Goal: Task Accomplishment & Management: Manage account settings

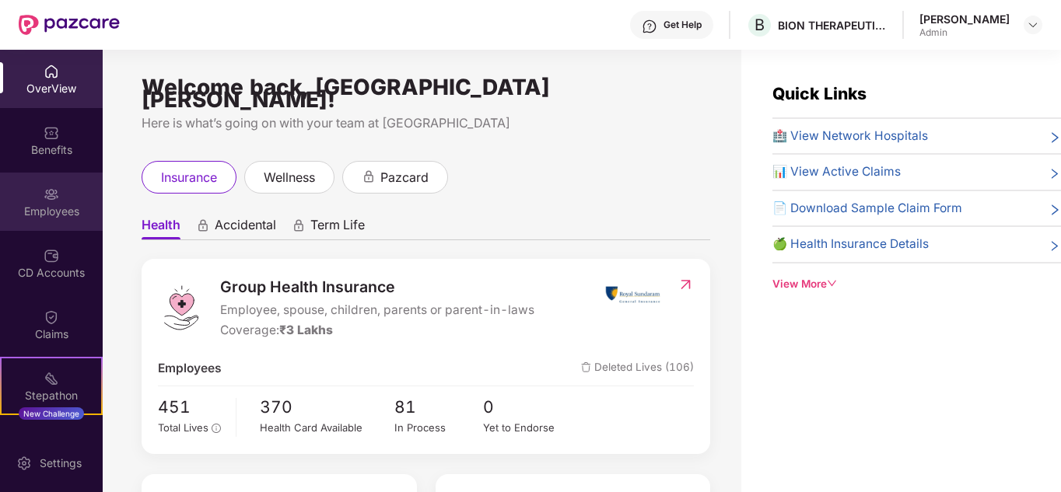
click at [57, 214] on div "Employees" at bounding box center [51, 212] width 103 height 16
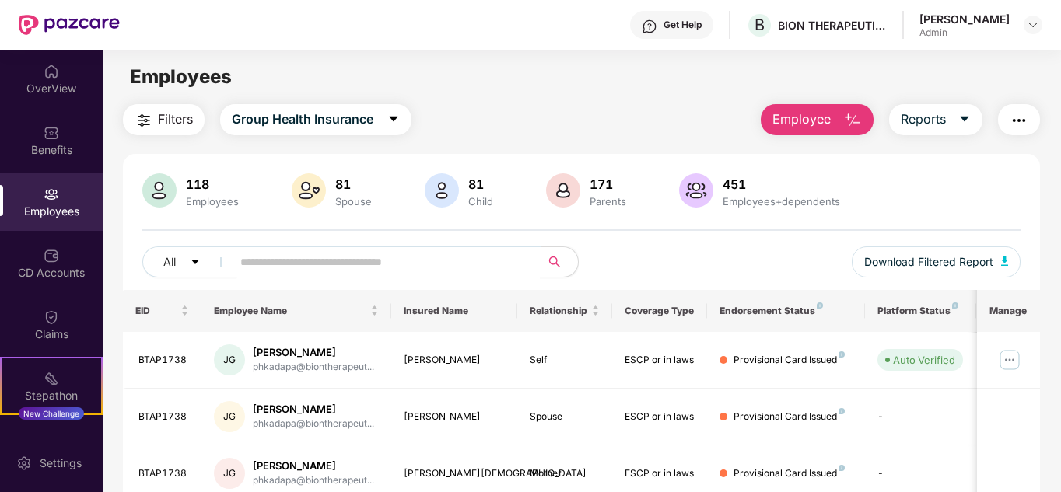
click at [257, 261] on input "text" at bounding box center [379, 261] width 279 height 23
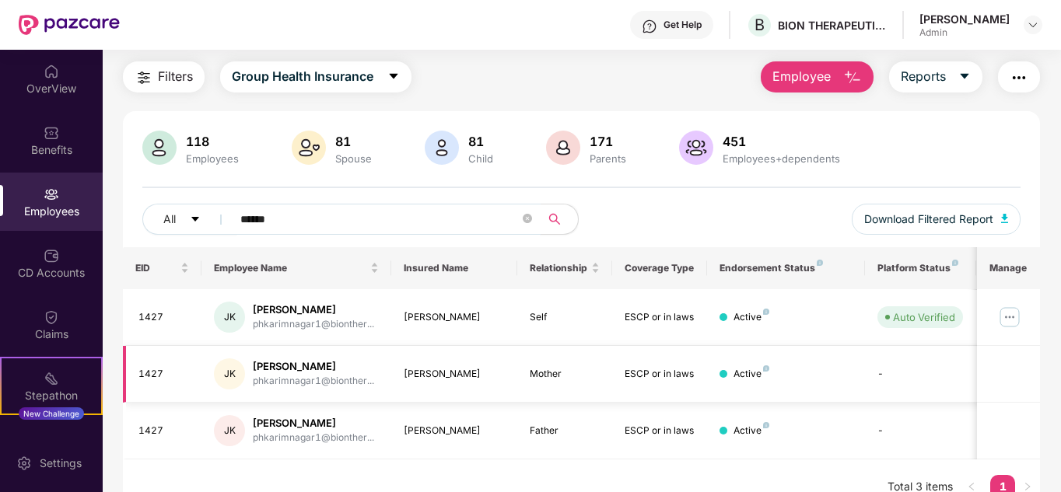
scroll to position [66, 0]
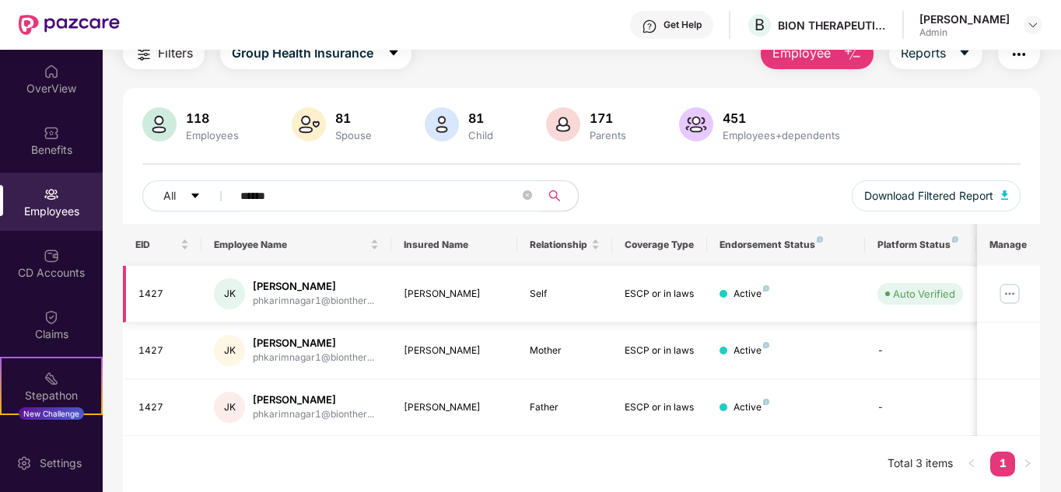
type input "******"
click at [1011, 291] on img at bounding box center [1009, 294] width 25 height 25
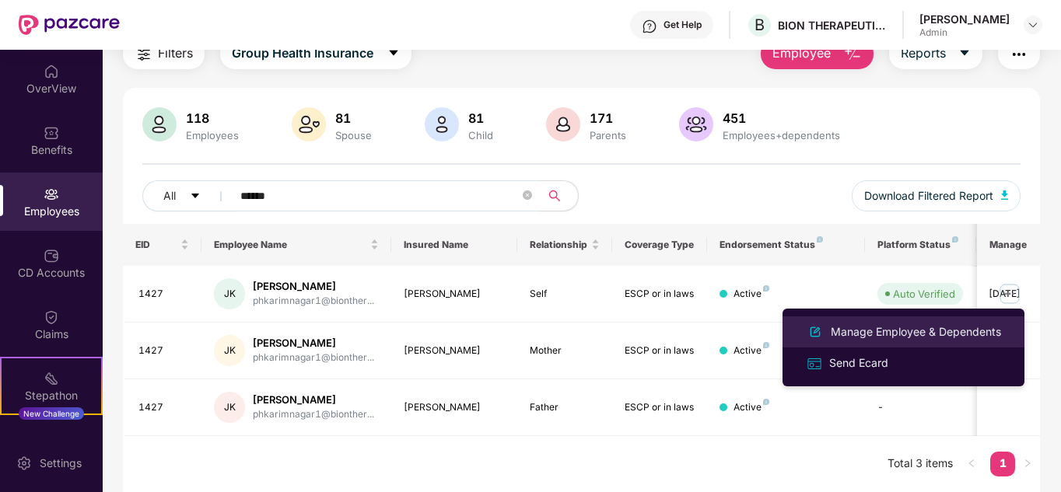
click at [920, 331] on div "Manage Employee & Dependents" at bounding box center [916, 332] width 177 height 17
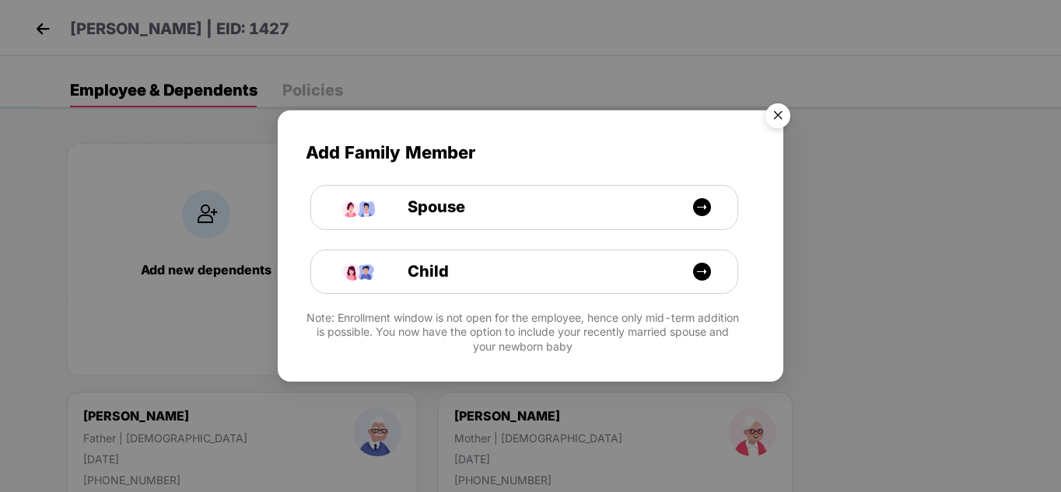
click at [784, 112] on img "Close" at bounding box center [778, 118] width 44 height 44
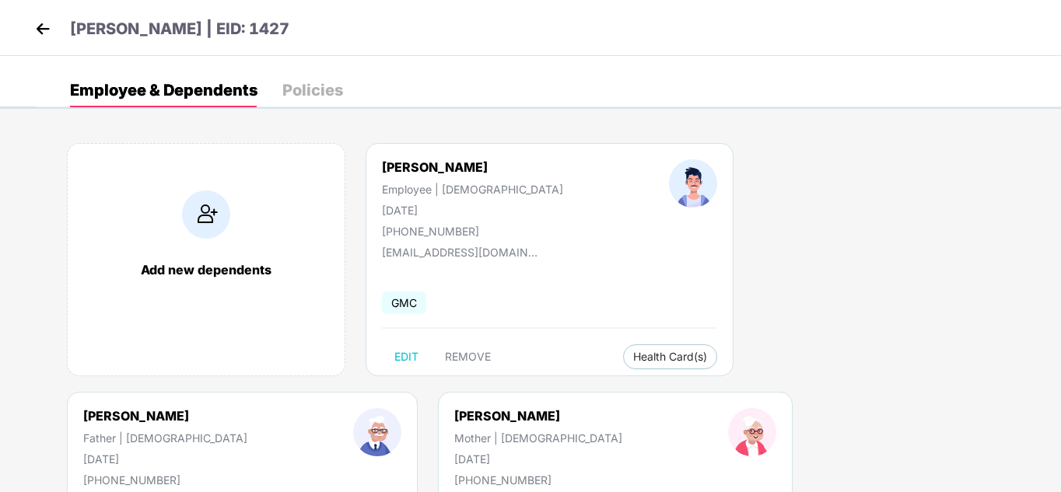
click at [39, 24] on img at bounding box center [42, 28] width 23 height 23
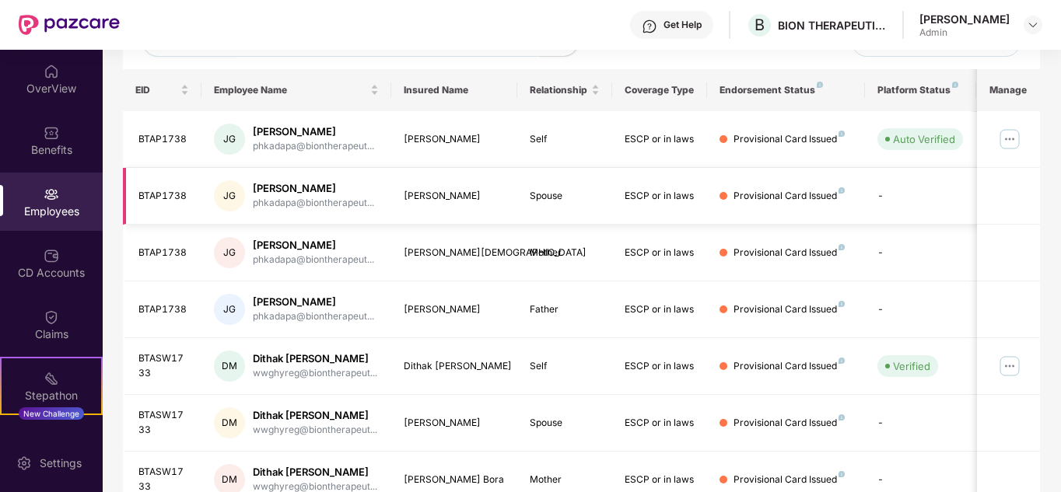
scroll to position [233, 0]
